Goal: Check status: Check status

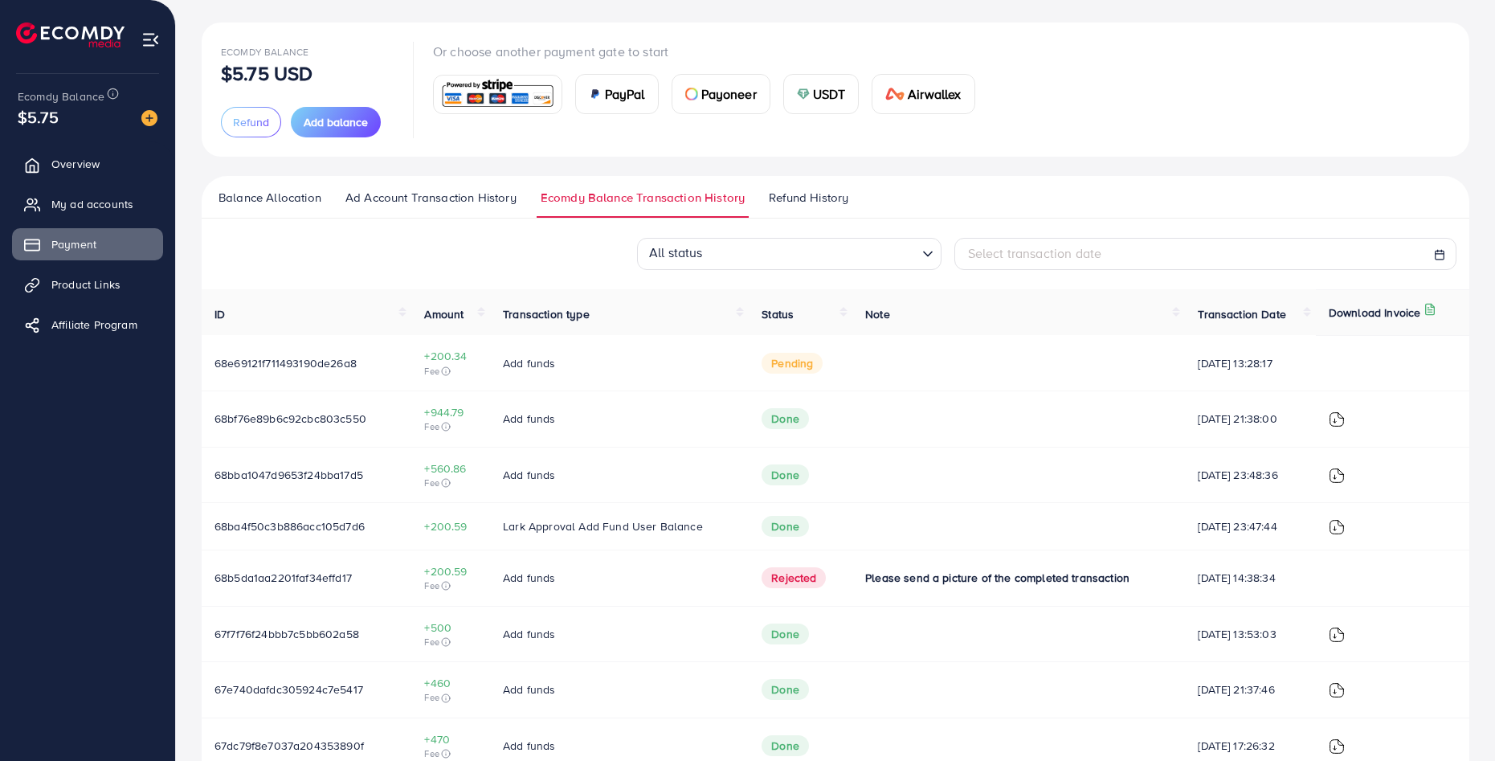
scroll to position [42, 0]
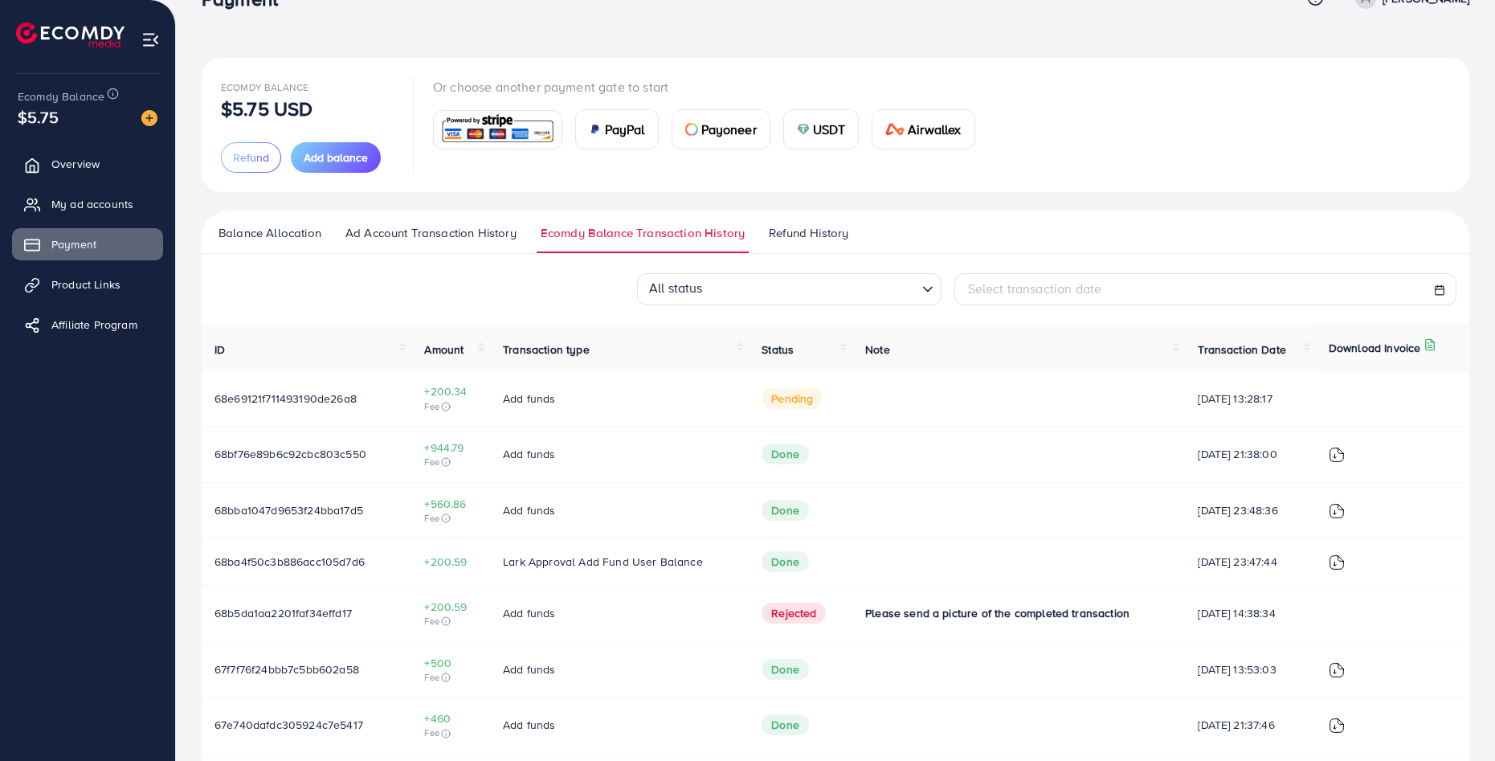
click at [1294, 112] on div "Ecomdy Balance $5.75 USD Refund Add balance Or choose another payment gate to s…" at bounding box center [835, 125] width 1229 height 96
click at [1138, 86] on div "Ecomdy Balance $5.75 USD Refund Add balance Or choose another payment gate to s…" at bounding box center [835, 125] width 1229 height 96
